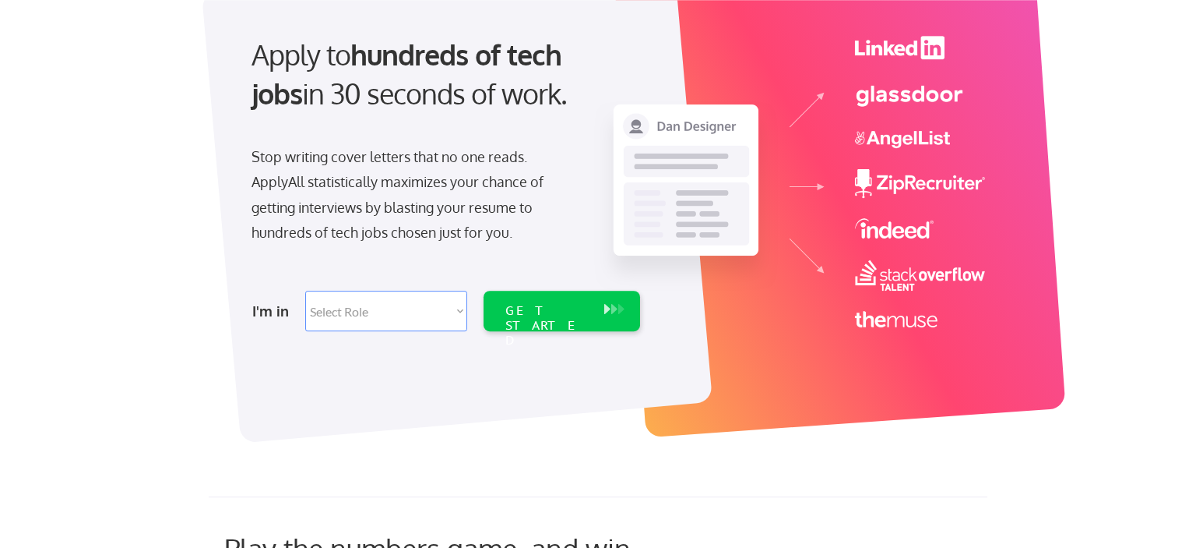
scroll to position [82, 0]
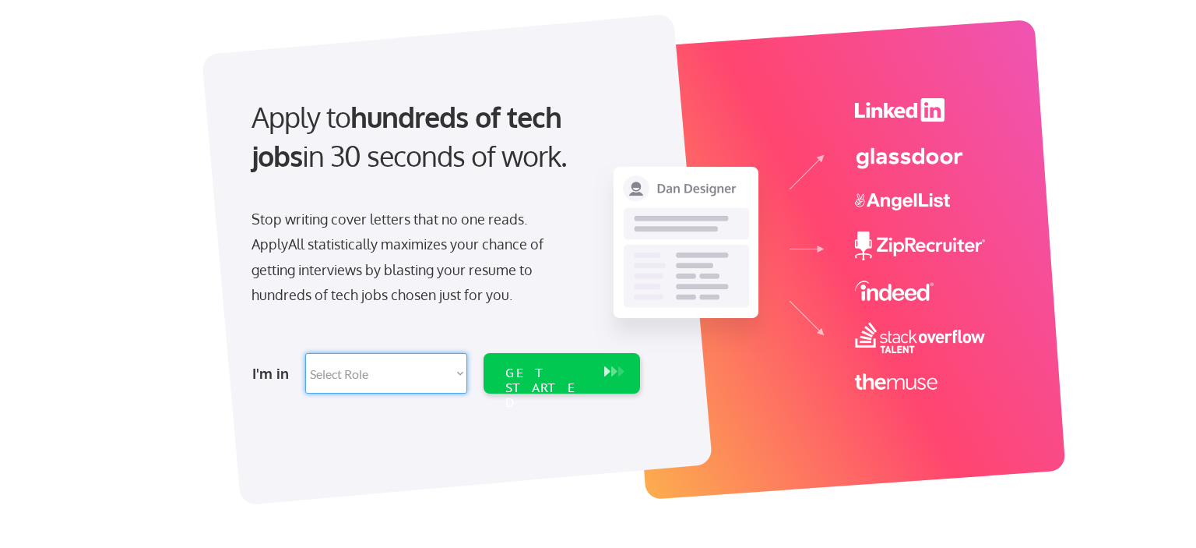
click at [305, 353] on select "Select Role Software Engineering Product Management Customer Success Sales UI/U…" at bounding box center [386, 373] width 162 height 41
select select ""hr_recruiting""
click option "HR/Recruiting" at bounding box center [0, 0] width 0 height 0
select select ""hr_recruiting""
click at [559, 372] on div "GET STARTED" at bounding box center [547, 387] width 83 height 45
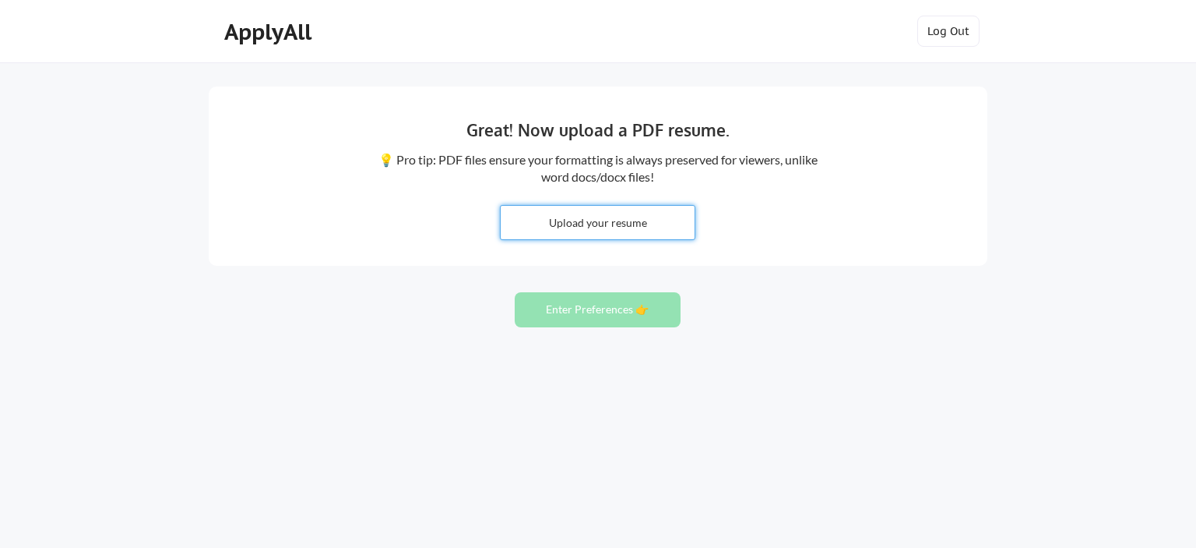
click at [623, 215] on input "file" at bounding box center [598, 222] width 194 height 33
type input "C:\fakepath\[PERSON_NAME] [PERSON_NAME].pdf"
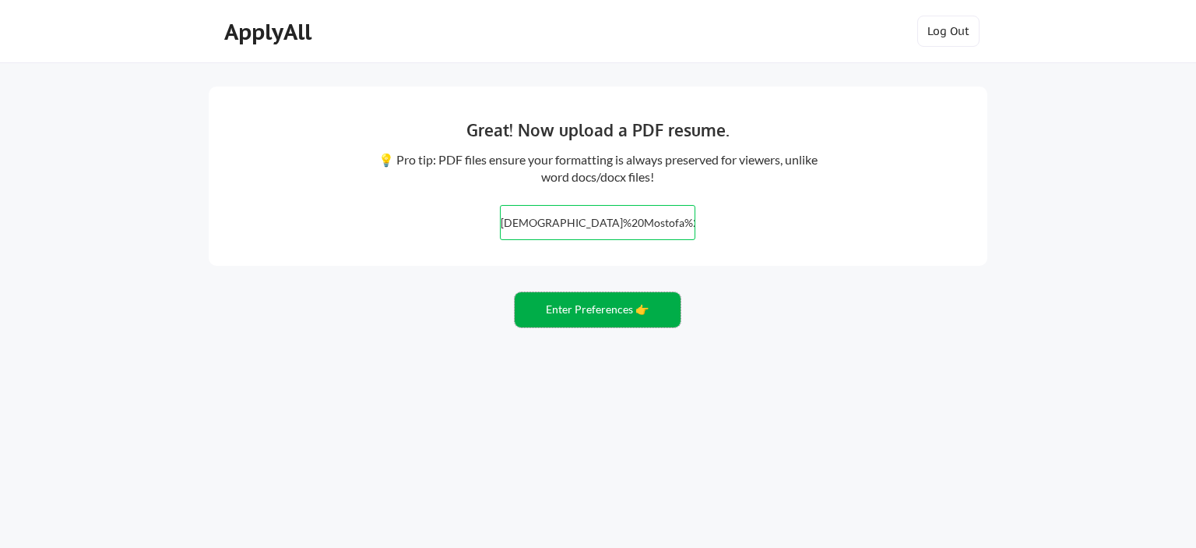
click at [618, 307] on button "Enter Preferences 👉" at bounding box center [598, 309] width 166 height 35
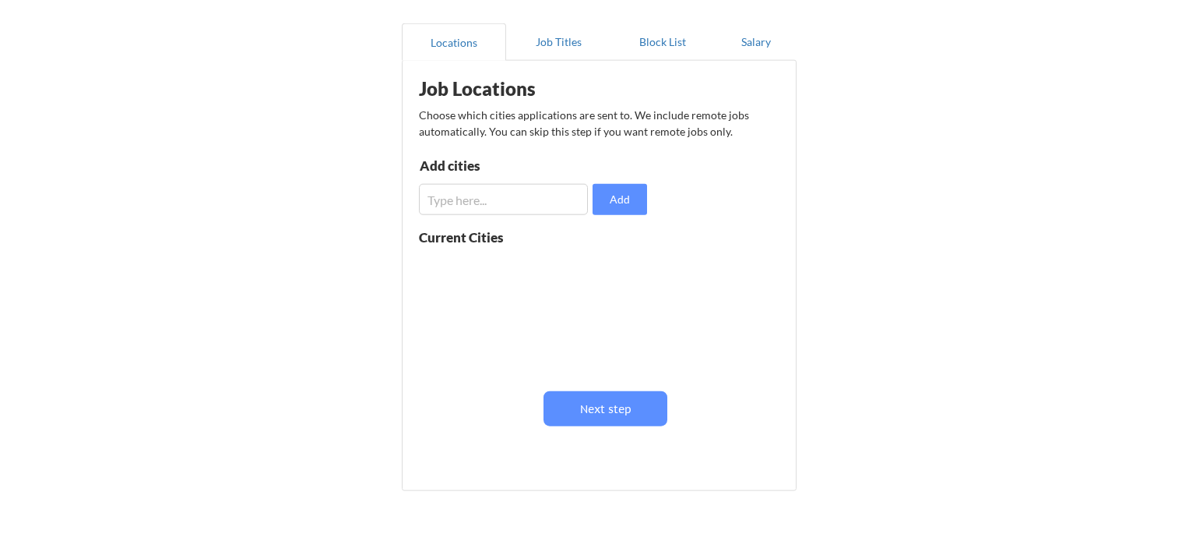
scroll to position [51, 0]
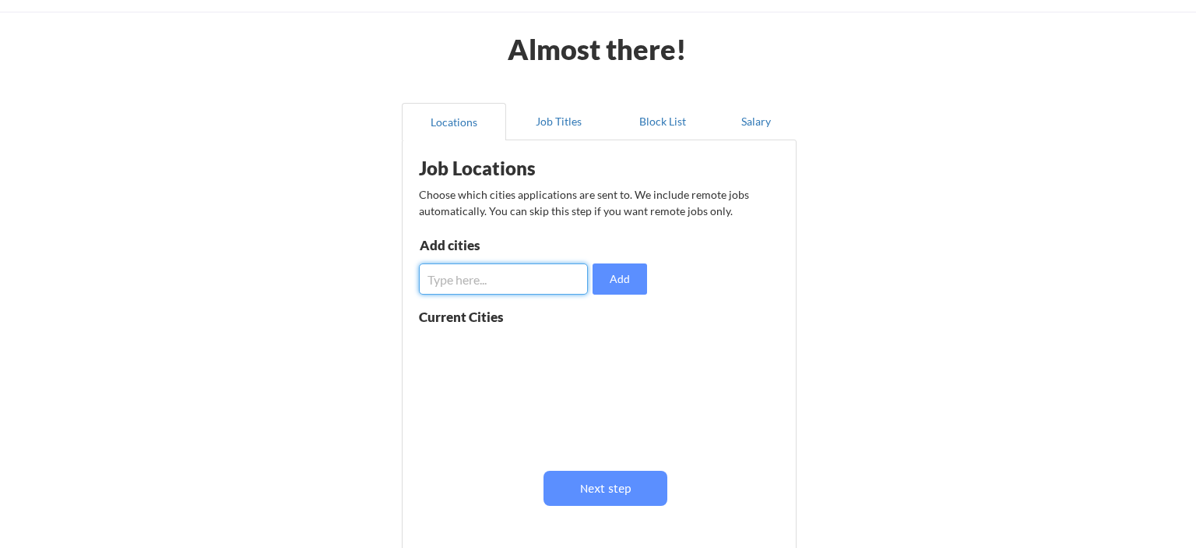
click at [558, 278] on input "input" at bounding box center [503, 278] width 169 height 31
click at [631, 282] on button "Add" at bounding box center [620, 278] width 55 height 31
click at [541, 129] on button "Job Titles" at bounding box center [558, 121] width 104 height 37
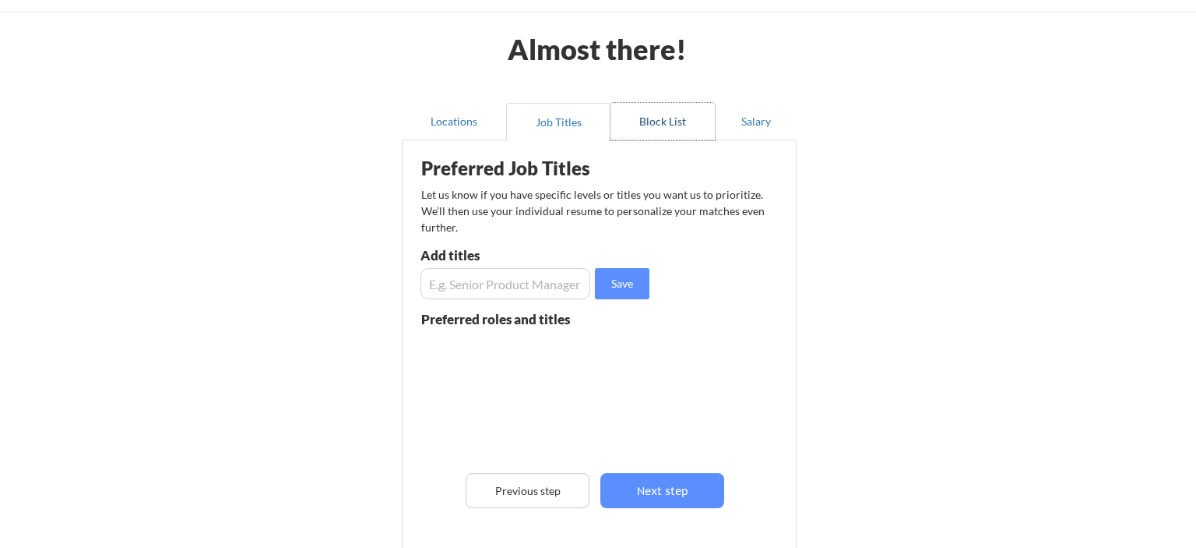
click at [678, 117] on button "Block List" at bounding box center [663, 121] width 104 height 37
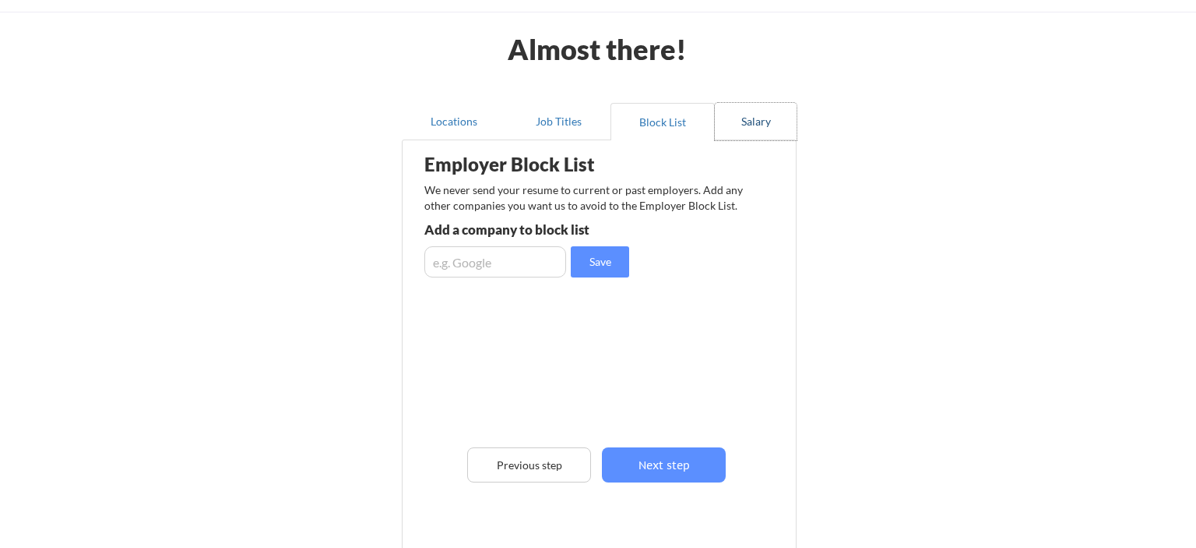
click at [754, 123] on button "Salary" at bounding box center [756, 121] width 82 height 37
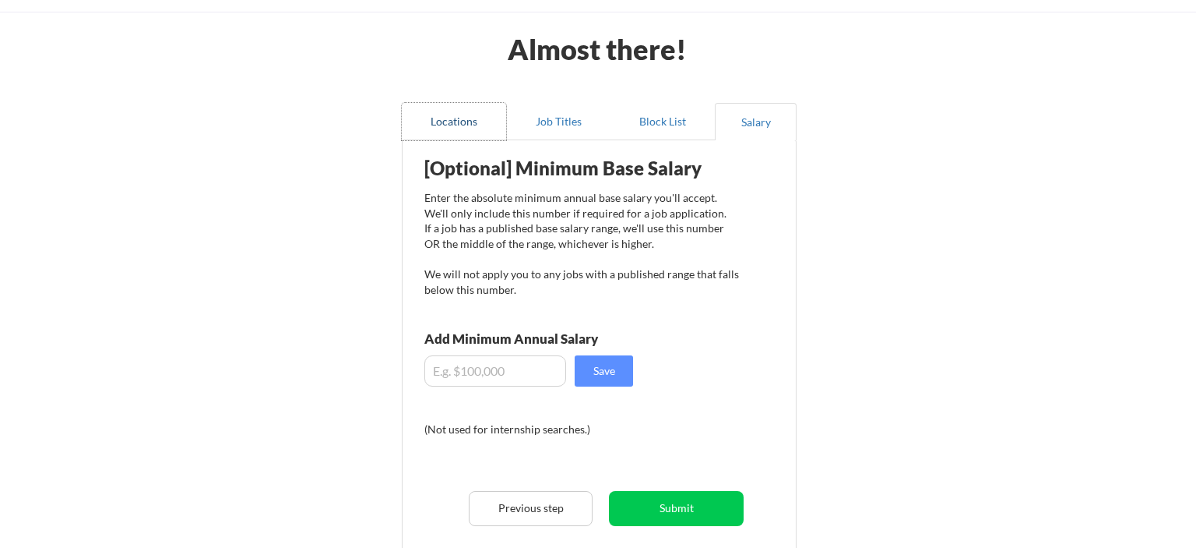
click at [453, 119] on button "Locations" at bounding box center [454, 121] width 104 height 37
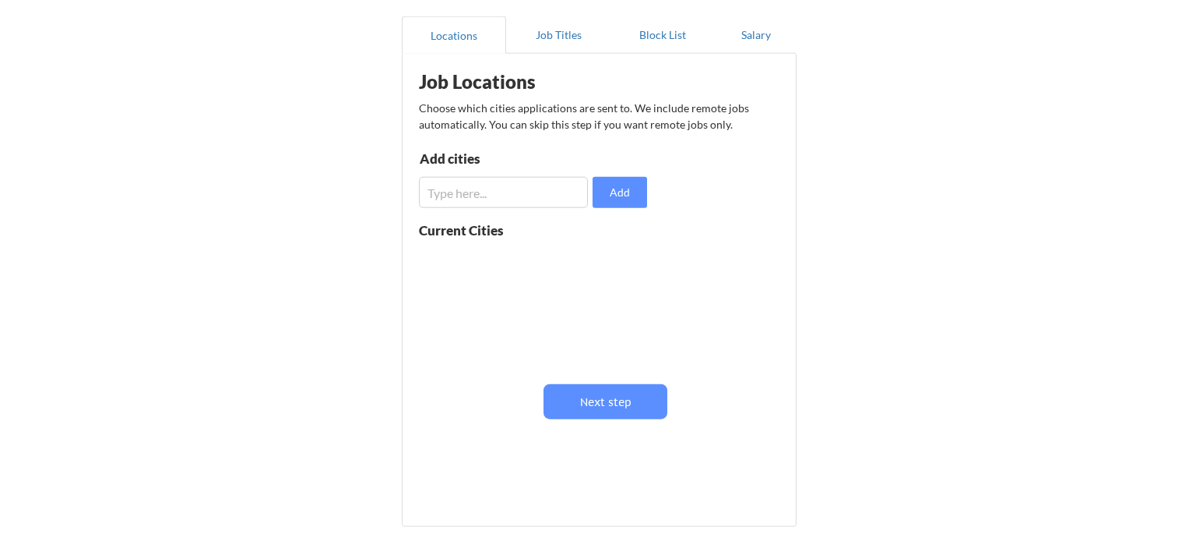
scroll to position [246, 0]
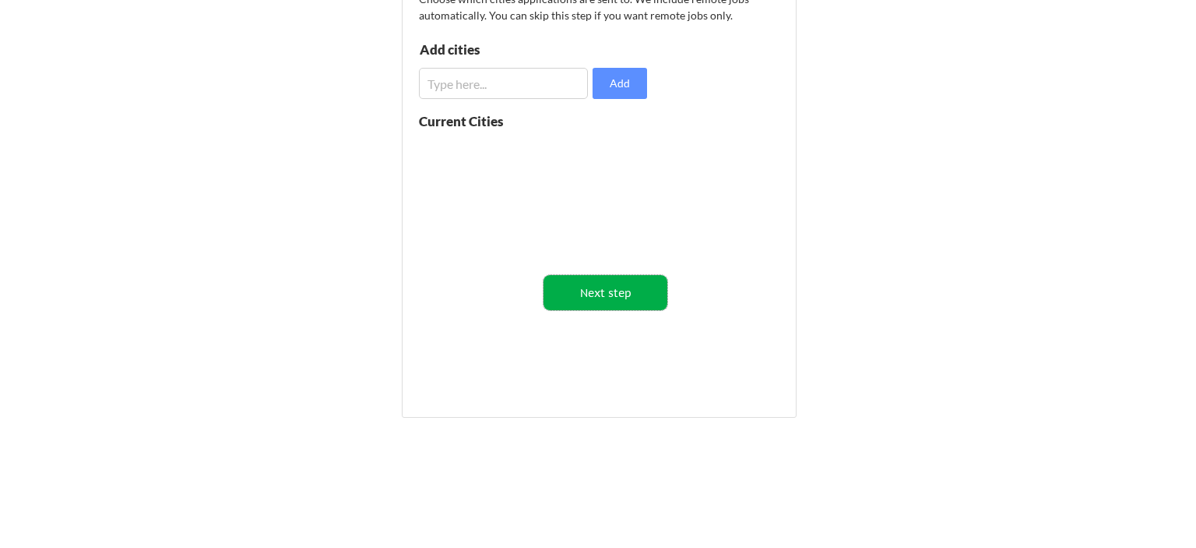
click at [634, 294] on button "Next step" at bounding box center [606, 292] width 124 height 35
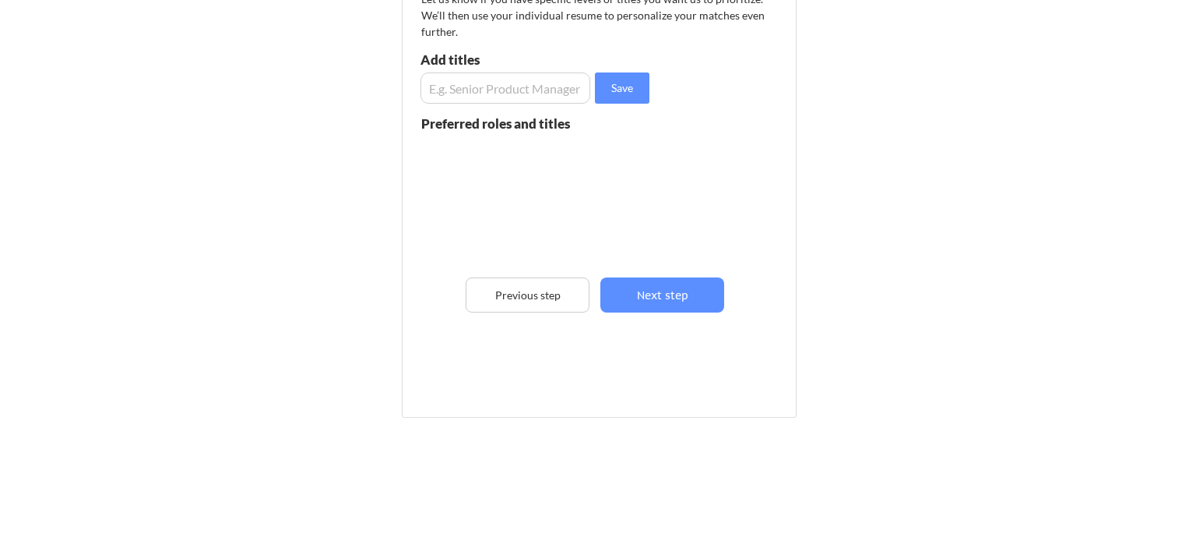
click at [541, 88] on input "input" at bounding box center [506, 87] width 170 height 31
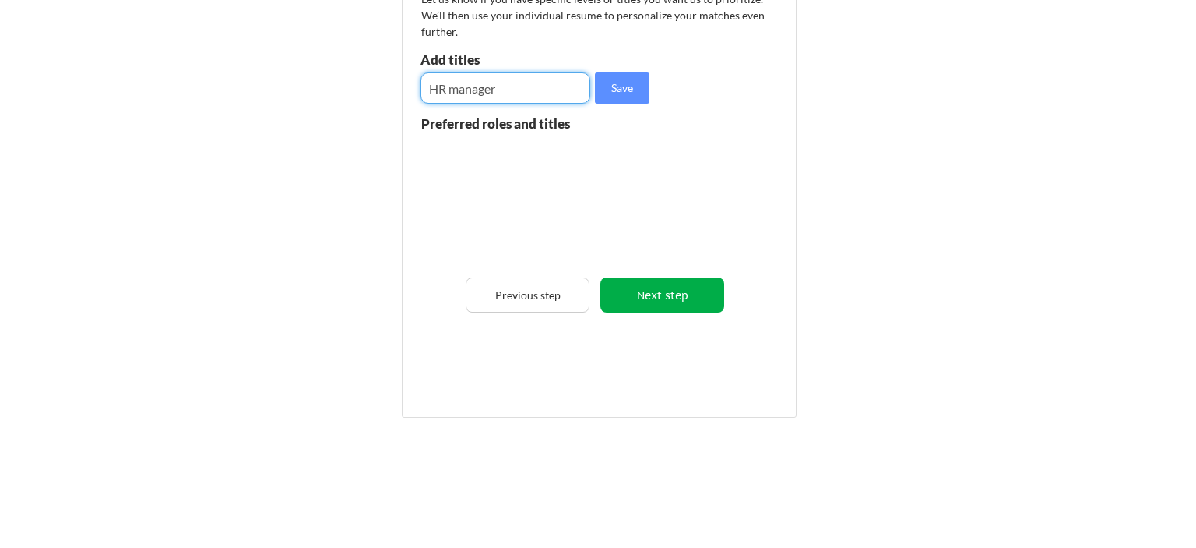
type input "HR manager"
click at [660, 297] on button "Next step" at bounding box center [663, 294] width 124 height 35
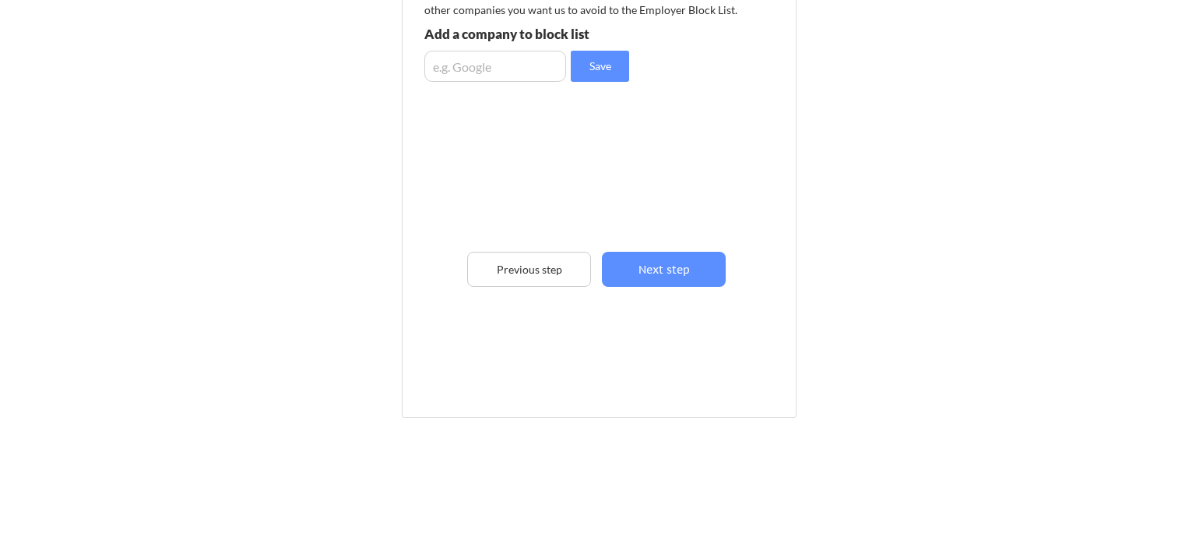
scroll to position [164, 0]
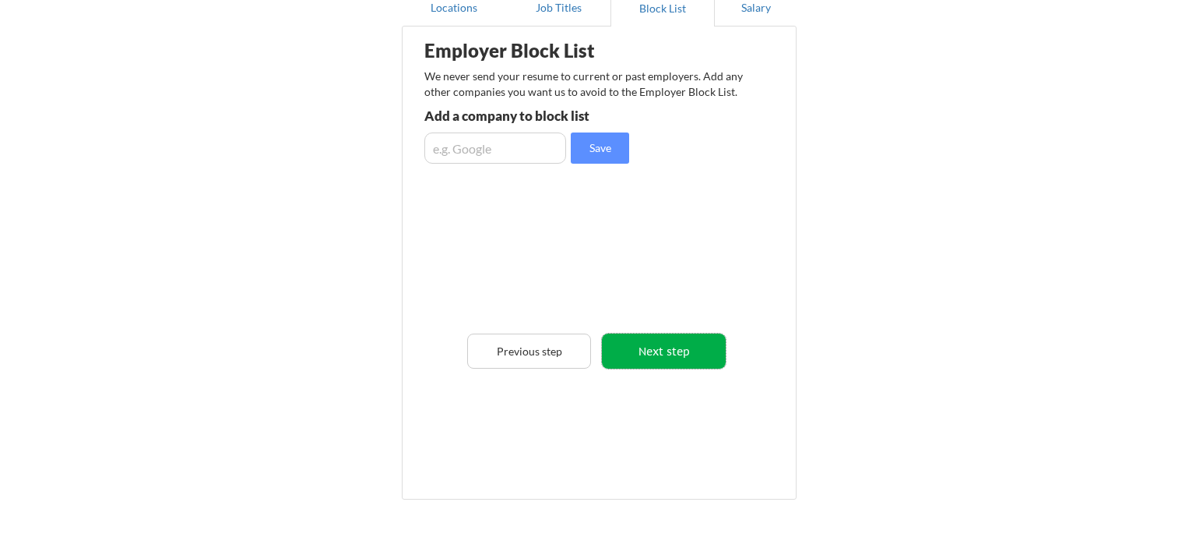
click at [677, 351] on button "Next step" at bounding box center [664, 350] width 124 height 35
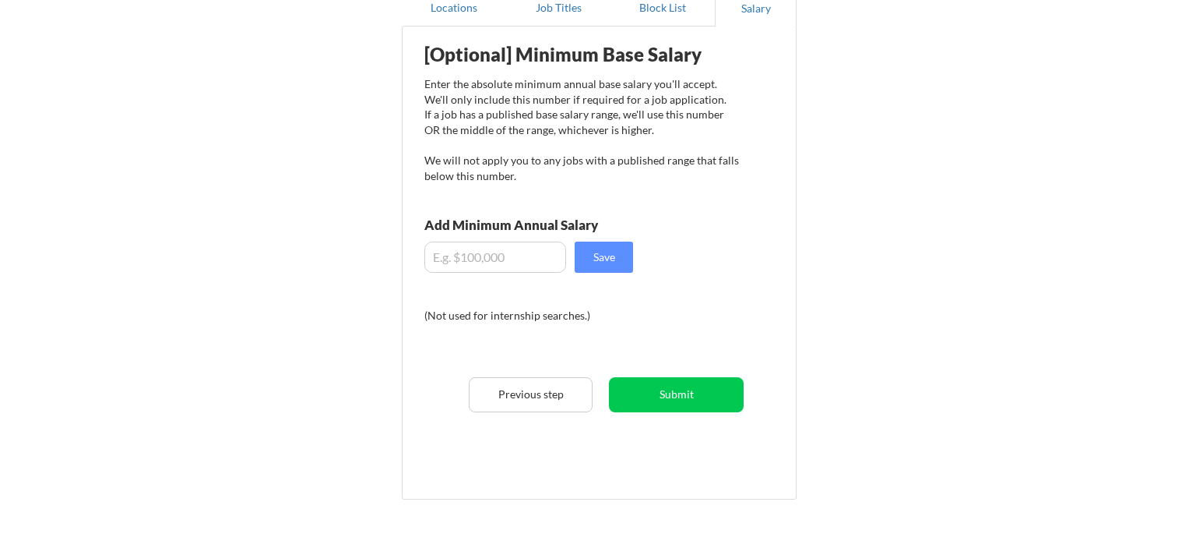
scroll to position [0, 0]
